Goal: Information Seeking & Learning: Find specific fact

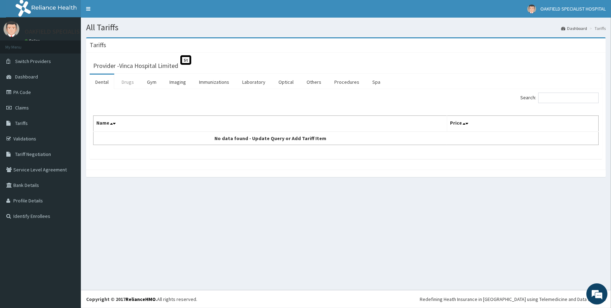
click at [136, 78] on link "Drugs" at bounding box center [128, 82] width 24 height 15
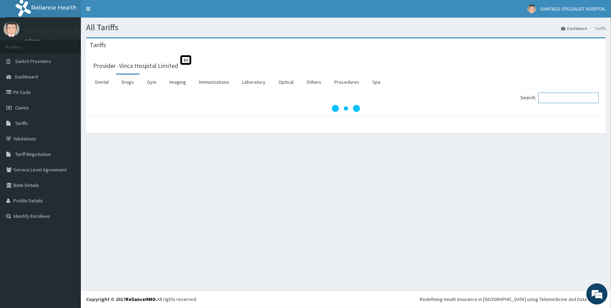
click at [560, 97] on input "Search:" at bounding box center [568, 97] width 60 height 11
paste input "[PERSON_NAME] Artificial"
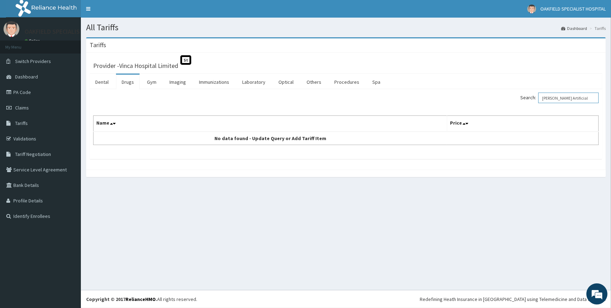
click at [557, 98] on input "[PERSON_NAME] Artificial" at bounding box center [568, 97] width 60 height 11
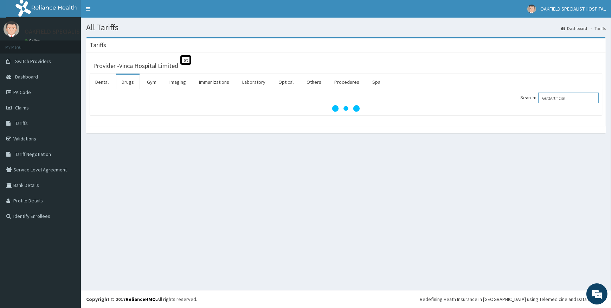
click at [583, 98] on input "GuttArtificial" at bounding box center [568, 97] width 60 height 11
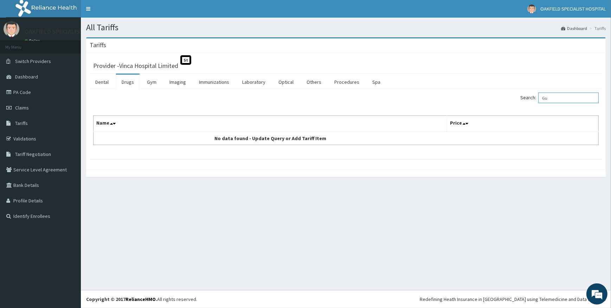
type input "G"
drag, startPoint x: 574, startPoint y: 99, endPoint x: 494, endPoint y: 102, distance: 79.9
click at [494, 102] on div "Search: artifical" at bounding box center [475, 98] width 248 height 12
paste input "[PERSON_NAME] Artificial tear [MEDICAL_DATA]"
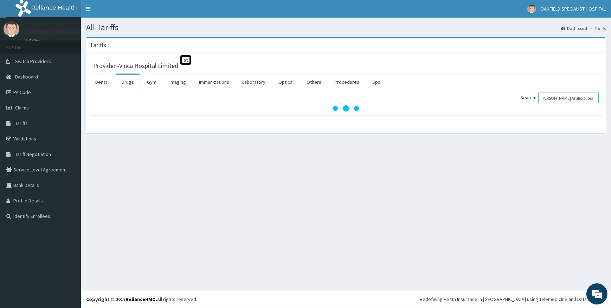
click at [577, 98] on input "[PERSON_NAME] Artificial tear [MEDICAL_DATA]" at bounding box center [568, 97] width 60 height 11
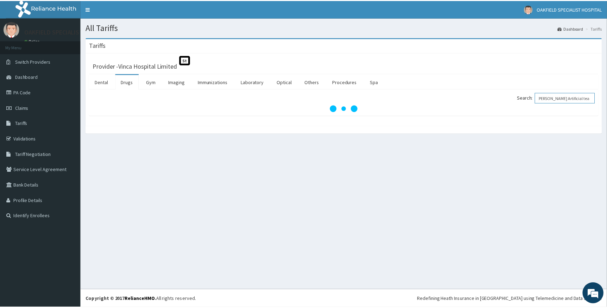
scroll to position [0, 0]
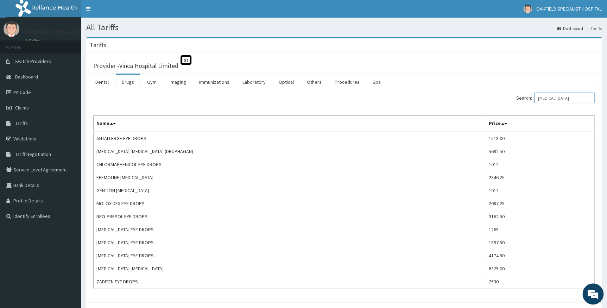
type input "[MEDICAL_DATA]"
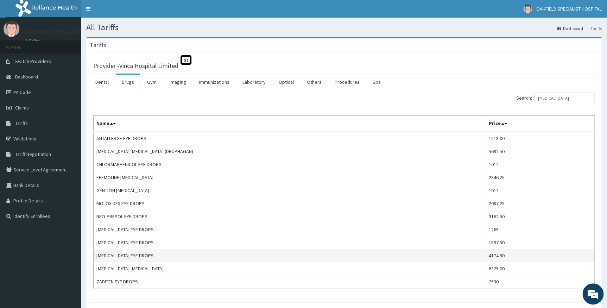
click at [95, 254] on td "[MEDICAL_DATA] EYE DROPS" at bounding box center [290, 255] width 392 height 13
drag, startPoint x: 95, startPoint y: 253, endPoint x: 151, endPoint y: 258, distance: 55.7
click at [151, 258] on td "[MEDICAL_DATA] EYE DROPS" at bounding box center [290, 255] width 392 height 13
copy td "[MEDICAL_DATA] EYE DROPS"
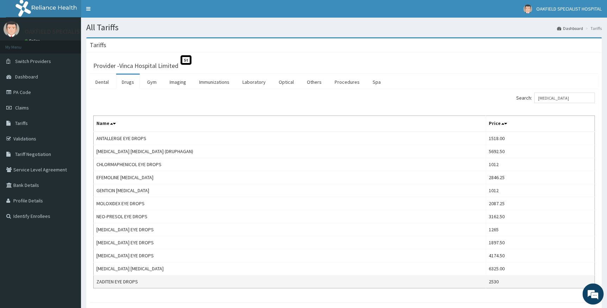
click at [95, 280] on td "ZADITEN EYE DROPS" at bounding box center [290, 281] width 392 height 13
drag, startPoint x: 95, startPoint y: 280, endPoint x: 141, endPoint y: 286, distance: 46.5
click at [141, 286] on td "ZADITEN EYE DROPS" at bounding box center [290, 281] width 392 height 13
copy td "ZADITEN EYE DROPS"
